Goal: Use online tool/utility: Utilize a website feature to perform a specific function

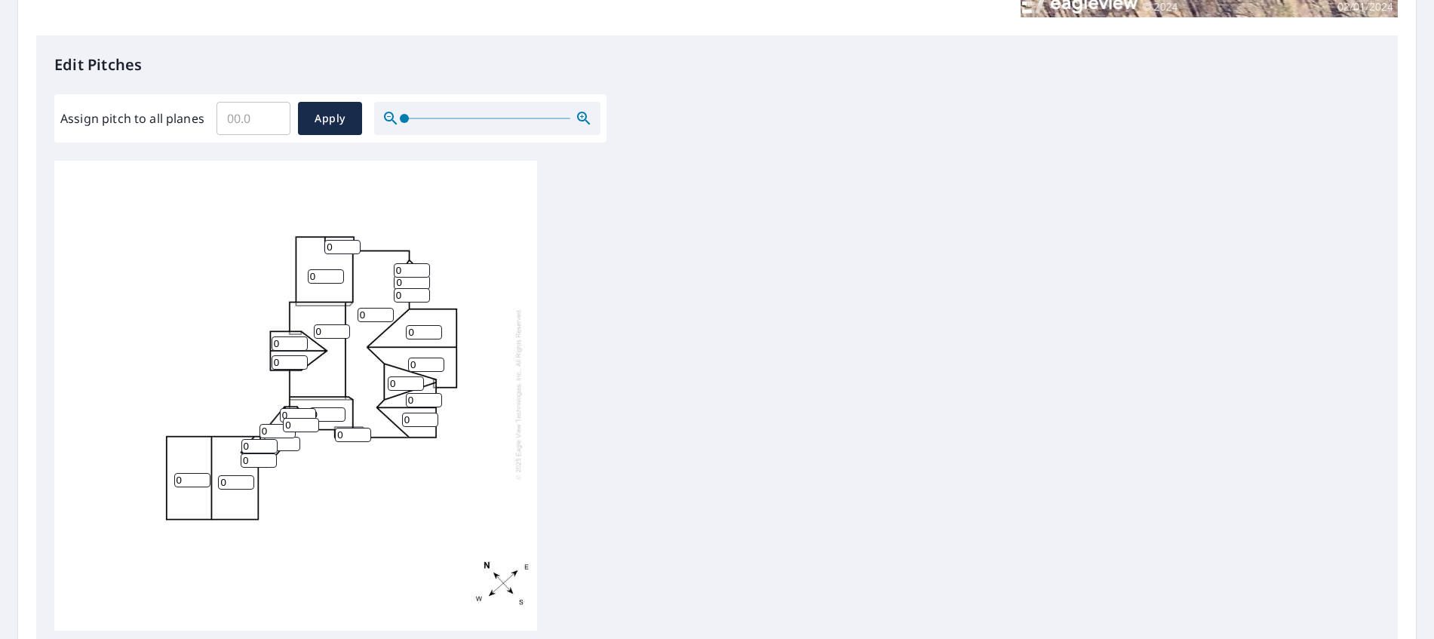
scroll to position [377, 0]
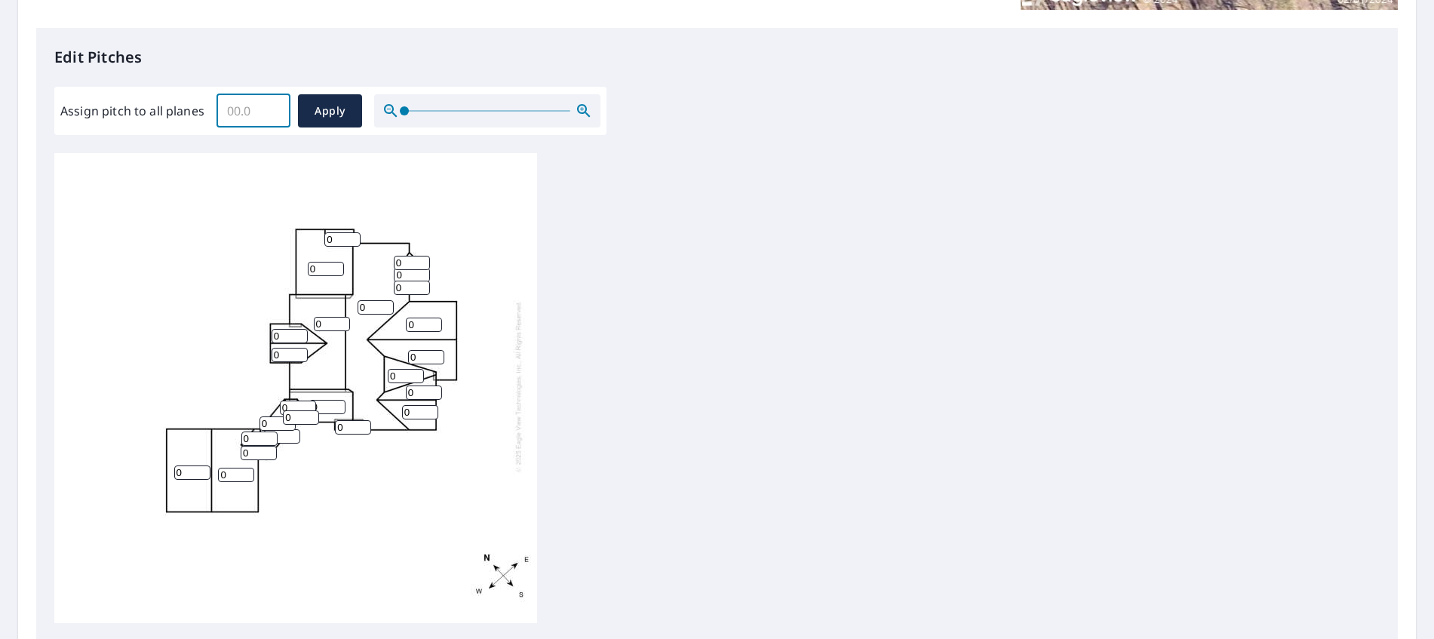
click at [238, 108] on input "Assign pitch to all planes" at bounding box center [254, 111] width 74 height 42
click at [240, 108] on input "Assign pitch to all planes" at bounding box center [254, 111] width 74 height 42
type input "10"
click at [342, 120] on span "Apply" at bounding box center [330, 111] width 40 height 19
type input "10"
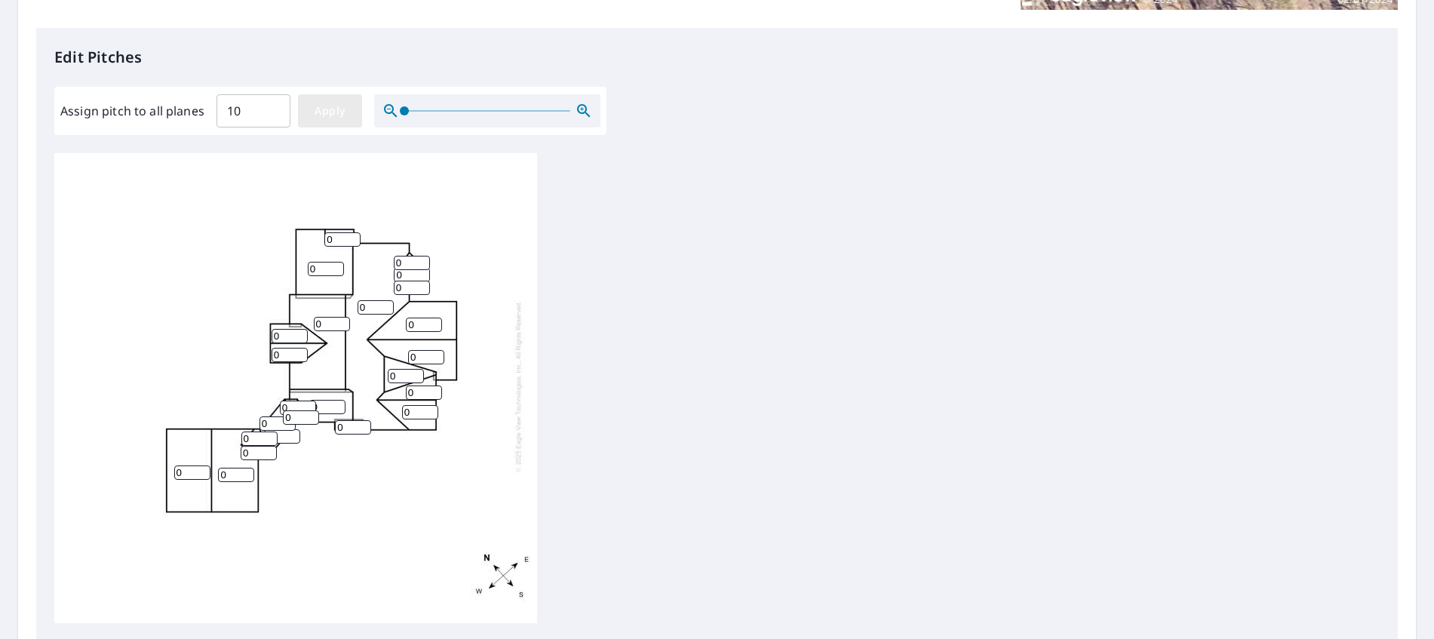
type input "10"
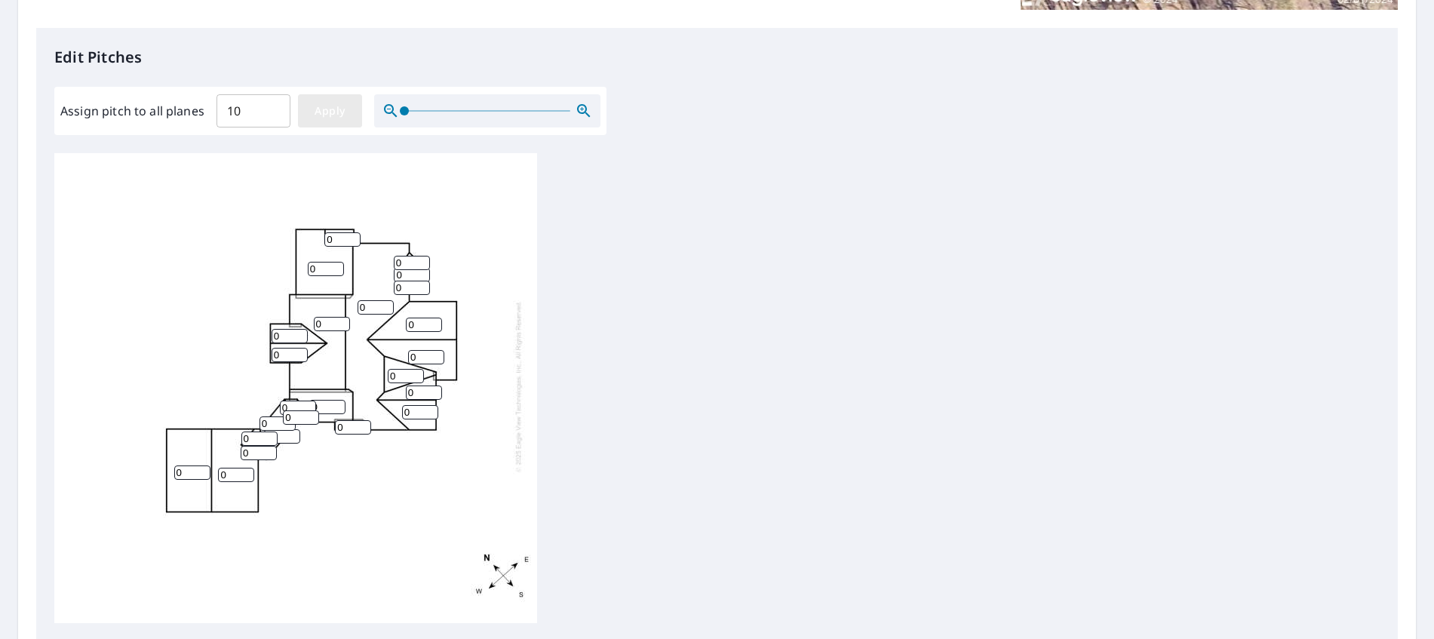
type input "10"
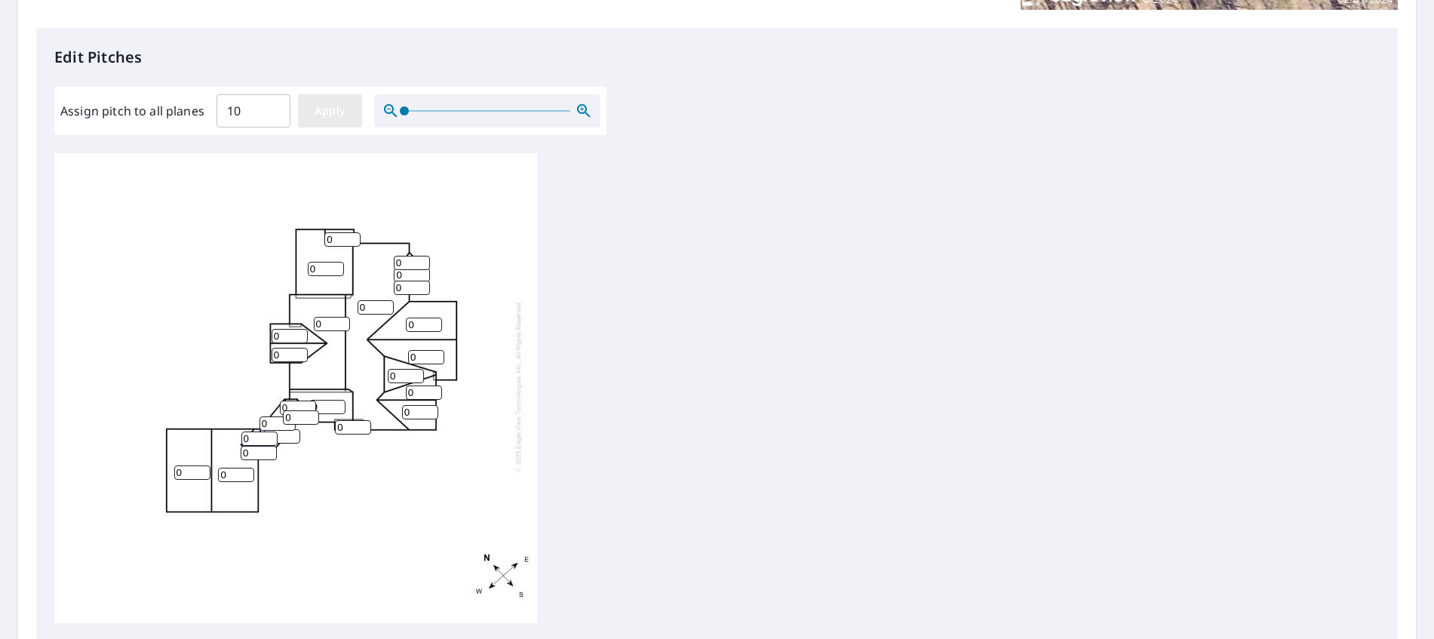
type input "10"
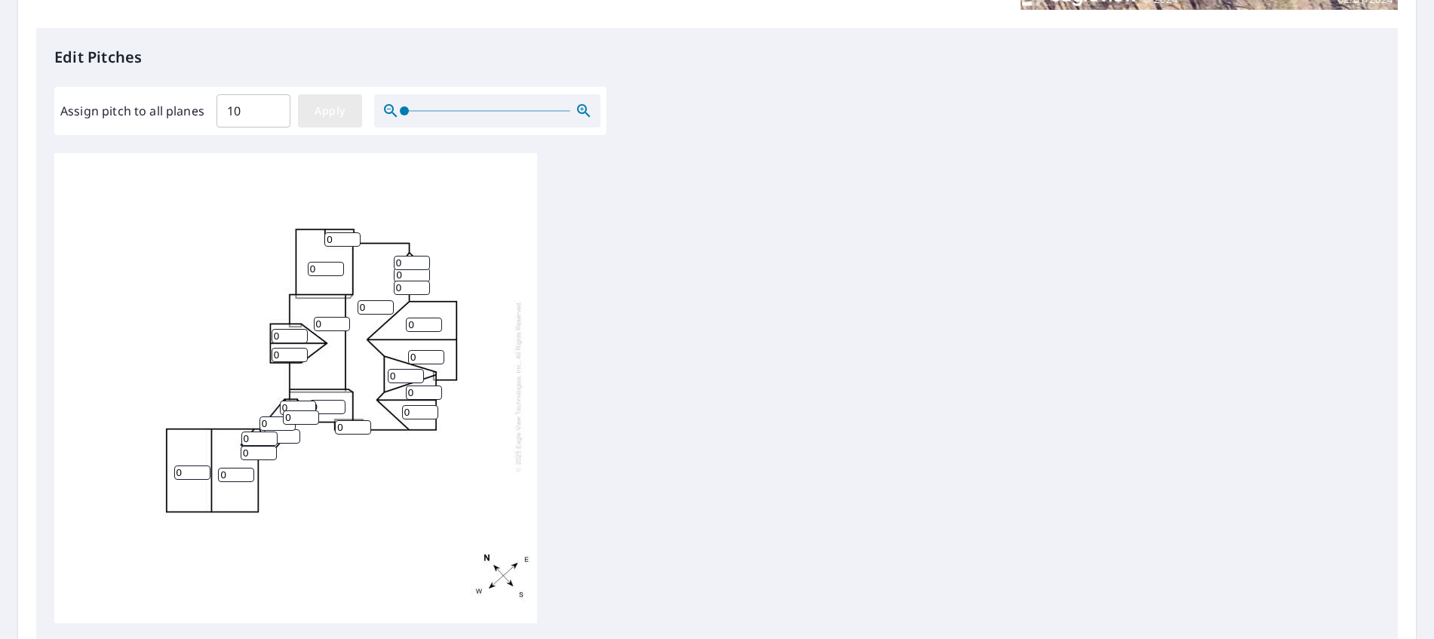
type input "10"
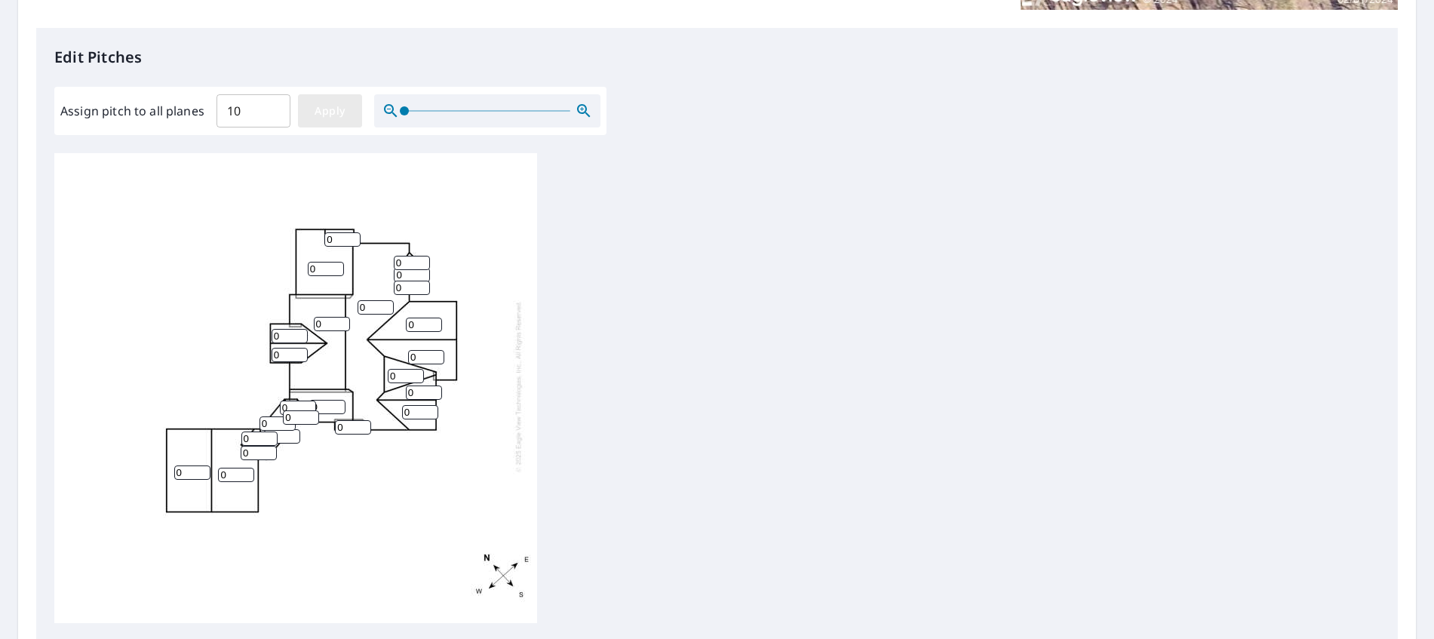
type input "10"
drag, startPoint x: 189, startPoint y: 478, endPoint x: 166, endPoint y: 478, distance: 22.6
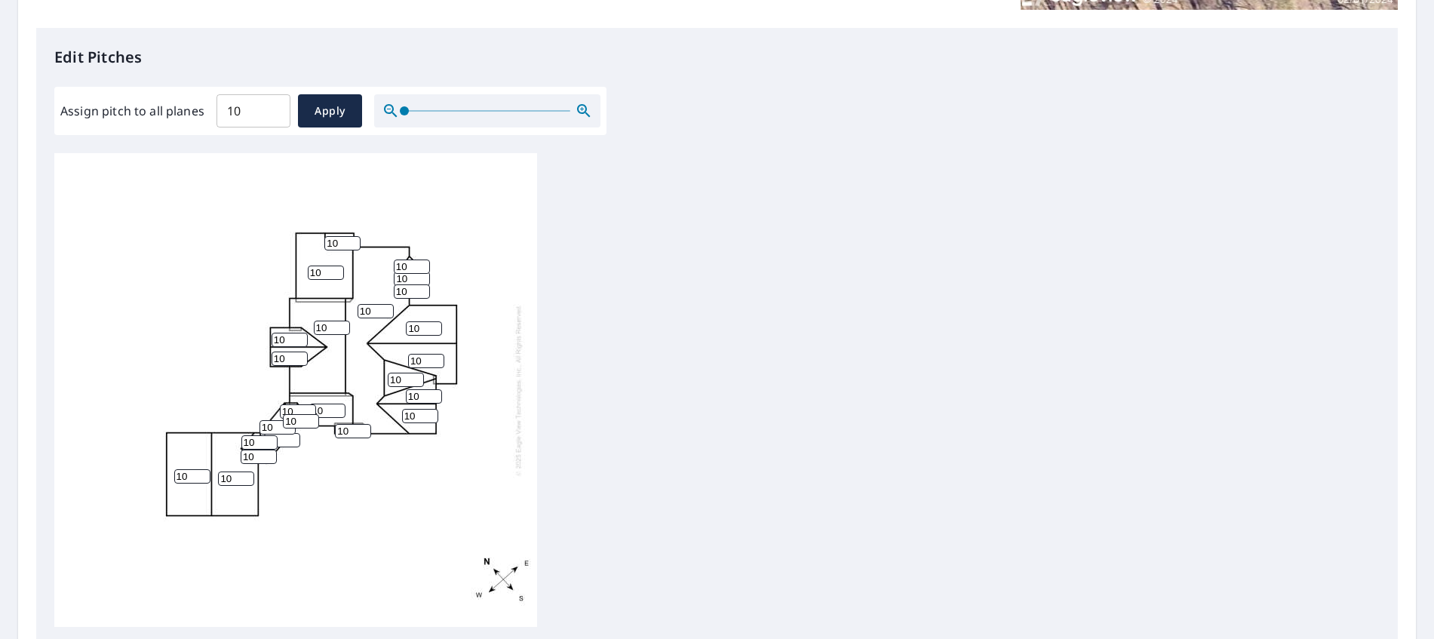
click at [166, 478] on div "10 10 10 10 10 10 10 10 10 10 10 10 10 10 10 10 10 10 10 10 10 10 10 10" at bounding box center [295, 390] width 483 height 474
type input "8"
drag, startPoint x: 232, startPoint y: 474, endPoint x: 217, endPoint y: 478, distance: 15.8
click at [216, 478] on div "10 10 8 10 10 10 10 10 10 10 10 10 10 10 10 10 10 10 10 10 10 10 10 10" at bounding box center [295, 390] width 483 height 474
type input "8"
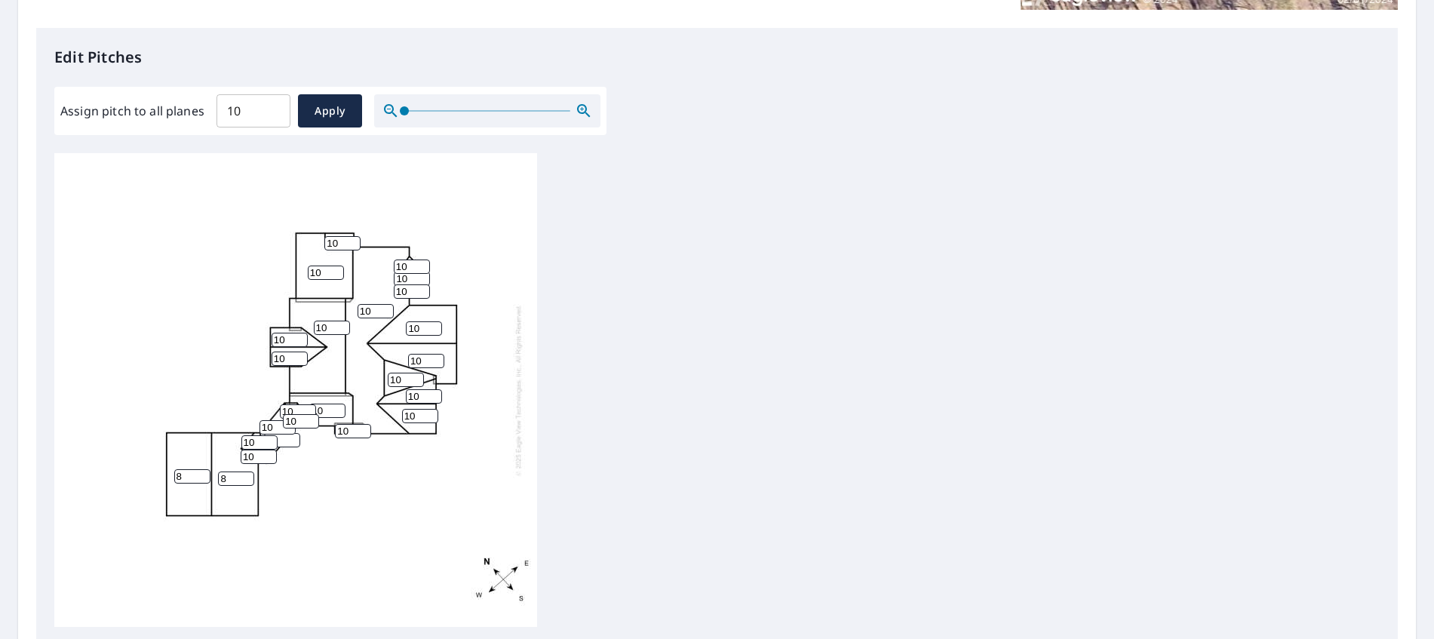
drag, startPoint x: 403, startPoint y: 380, endPoint x: 316, endPoint y: 377, distance: 86.8
click at [321, 379] on div "10 10 8 8 10 10 10 10 10 10 10 10 10 10 10 10 10 10 10 10 10 10 10 10" at bounding box center [295, 390] width 483 height 474
type input "4"
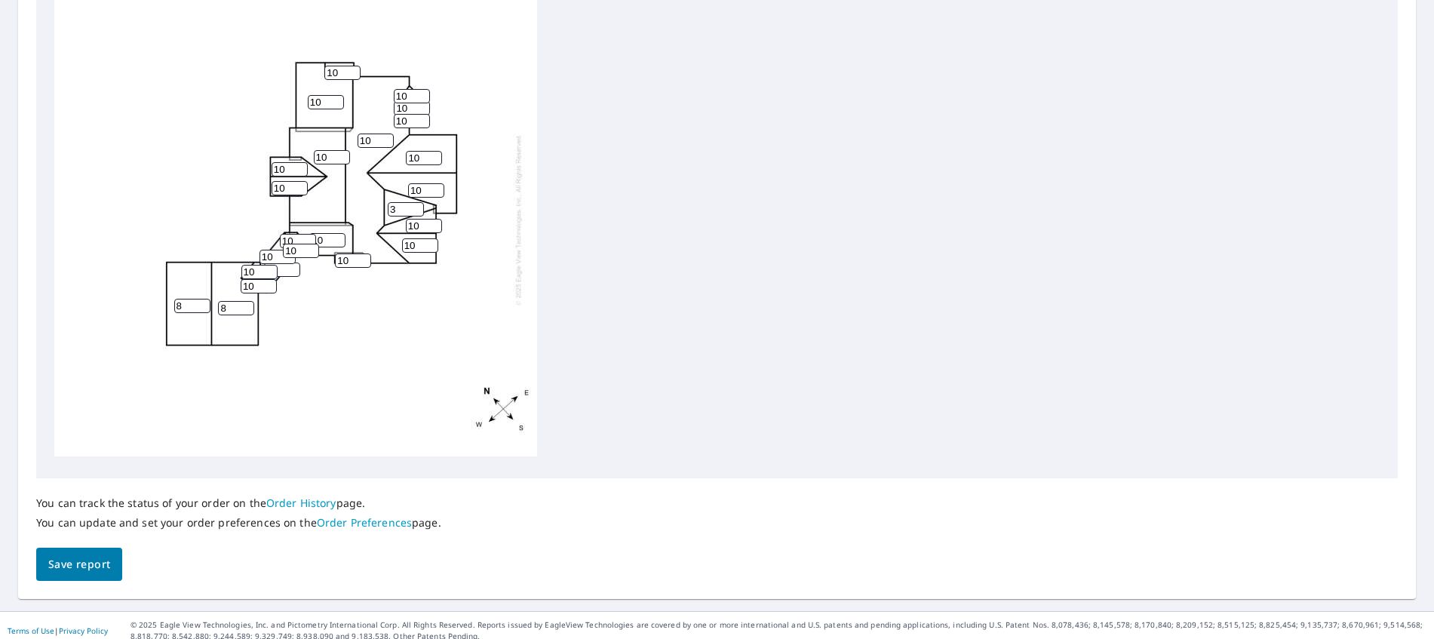
scroll to position [554, 0]
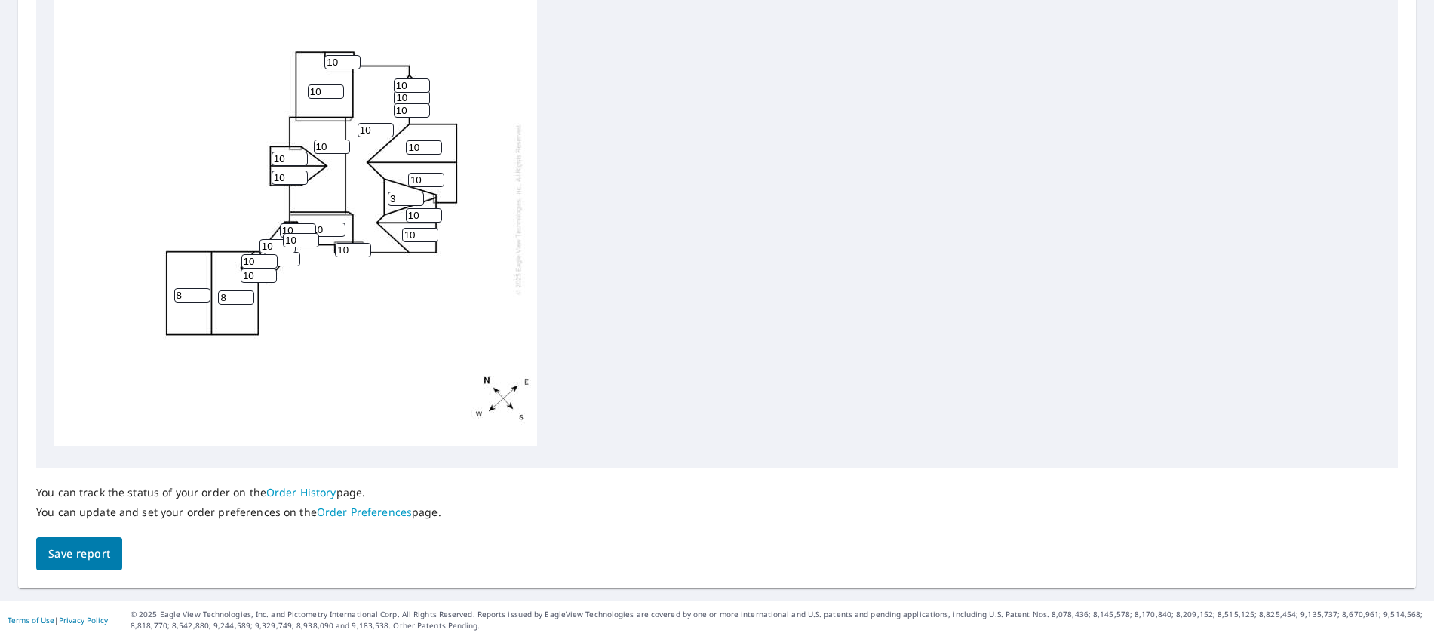
type input "3"
click at [45, 548] on button "Save report" at bounding box center [79, 554] width 86 height 34
click at [69, 553] on span "Save report" at bounding box center [79, 553] width 62 height 19
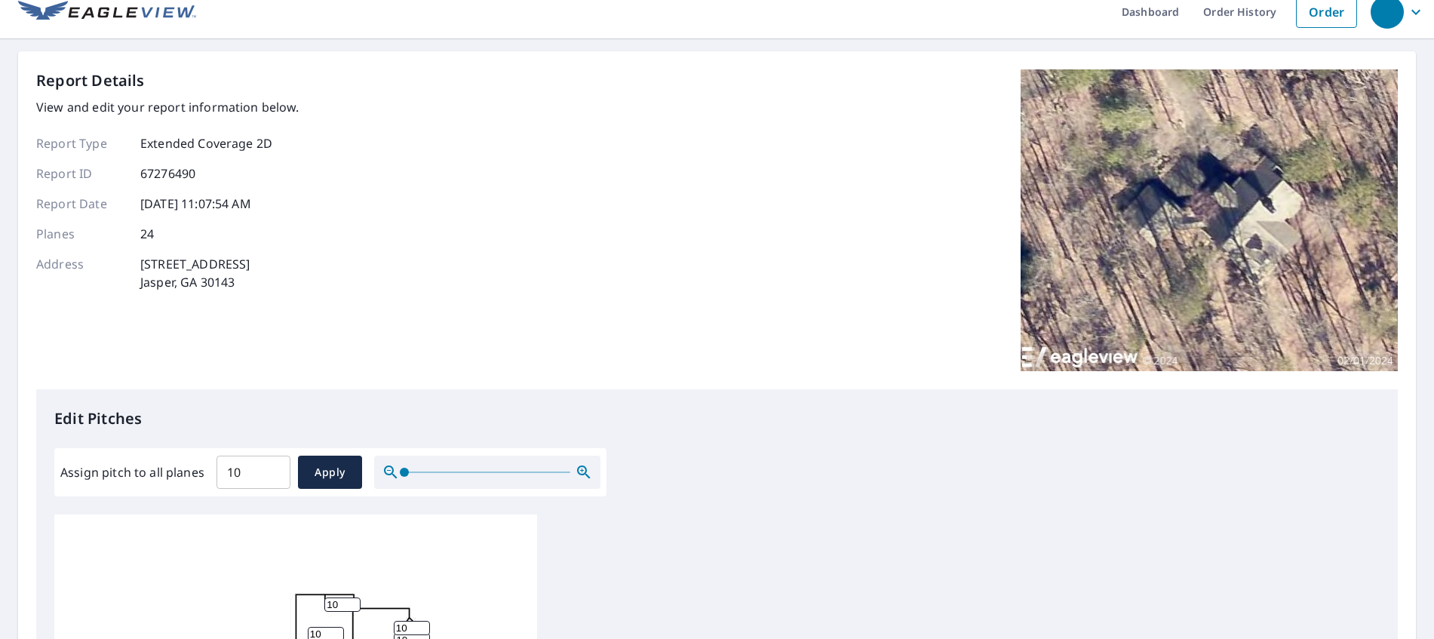
scroll to position [0, 0]
